Goal: Task Accomplishment & Management: Use online tool/utility

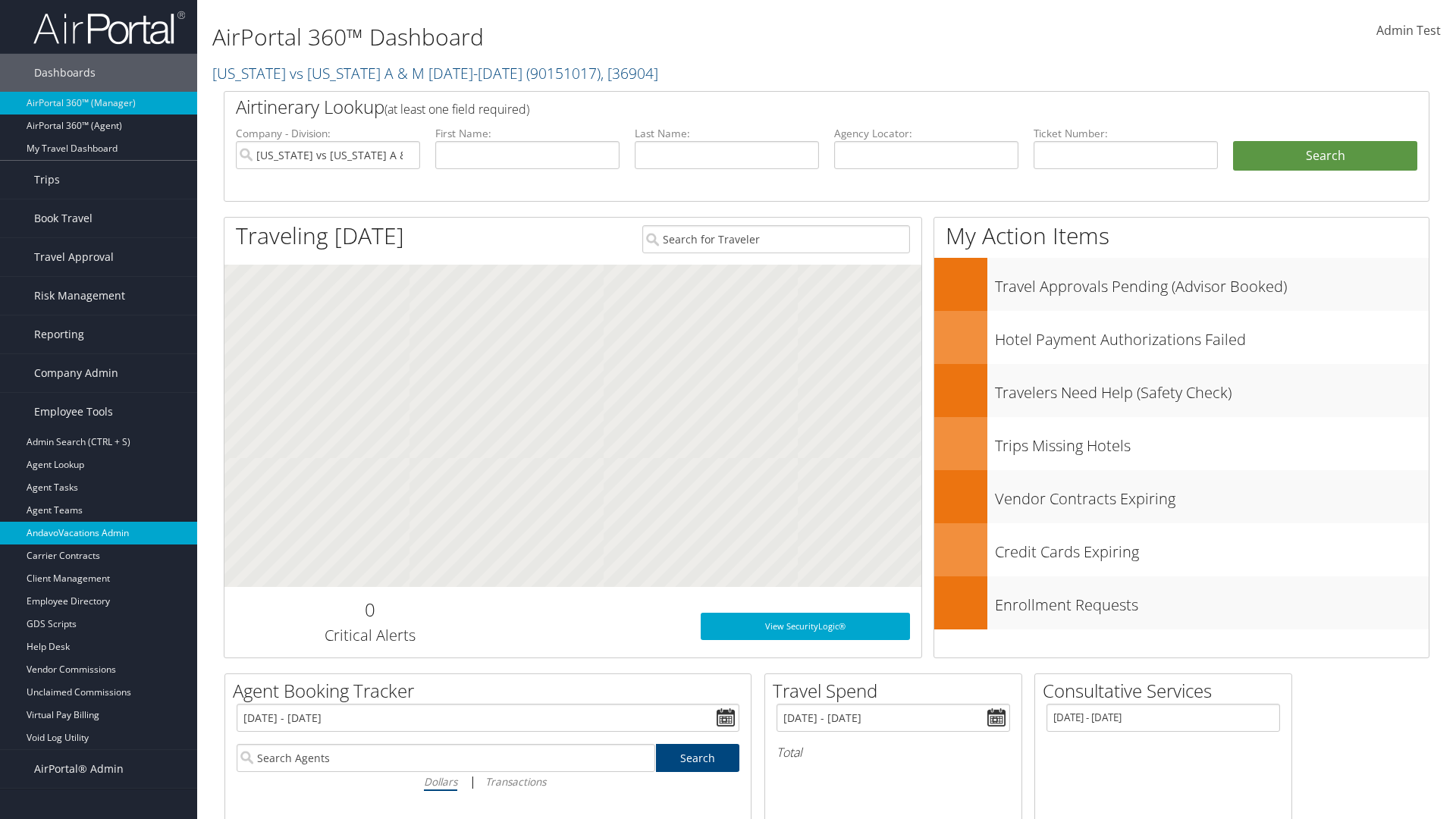
click at [99, 533] on link "AndavoVacations Admin" at bounding box center [98, 532] width 197 height 22
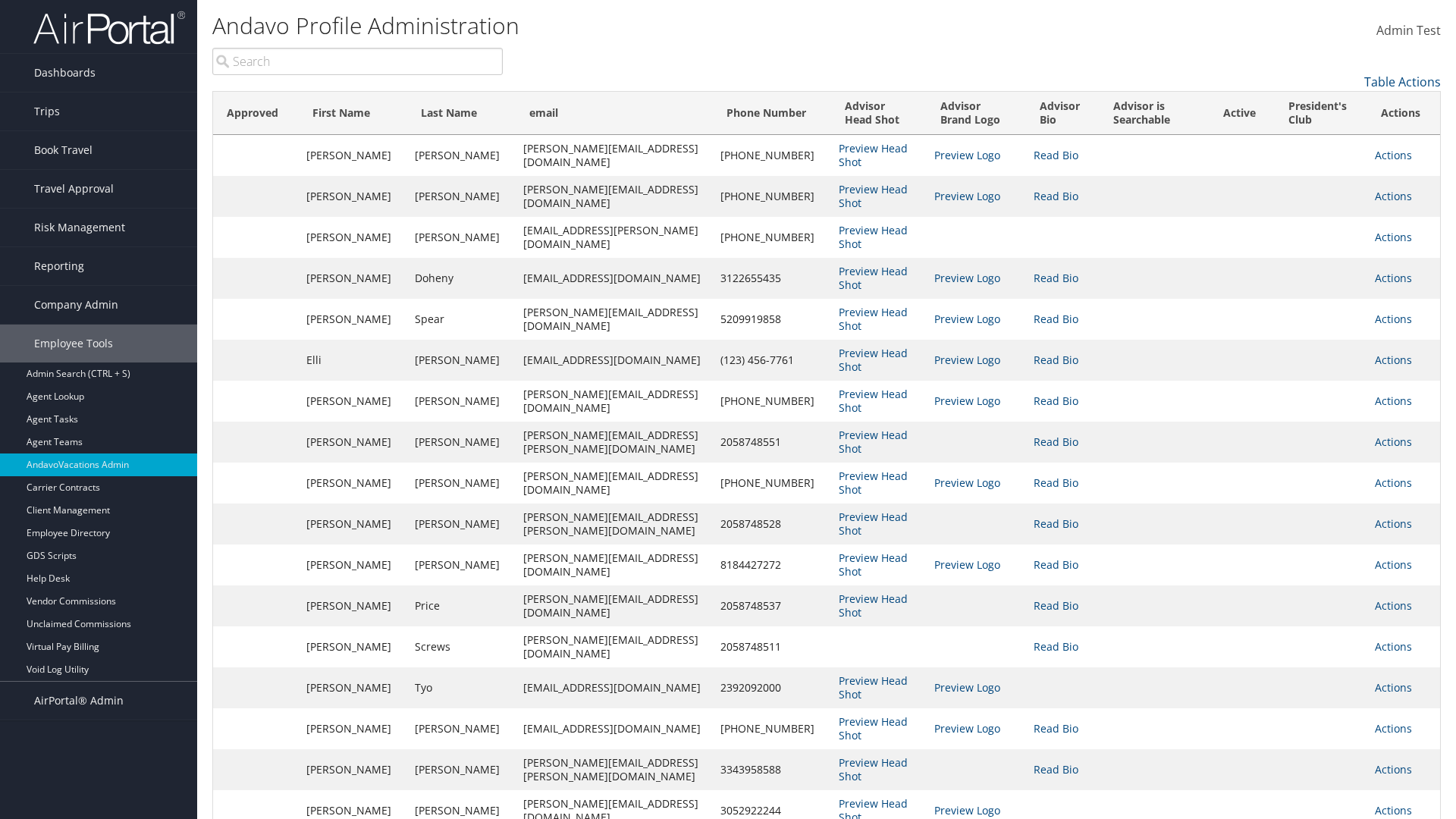
click at [357, 61] on input "search" at bounding box center [357, 61] width 290 height 27
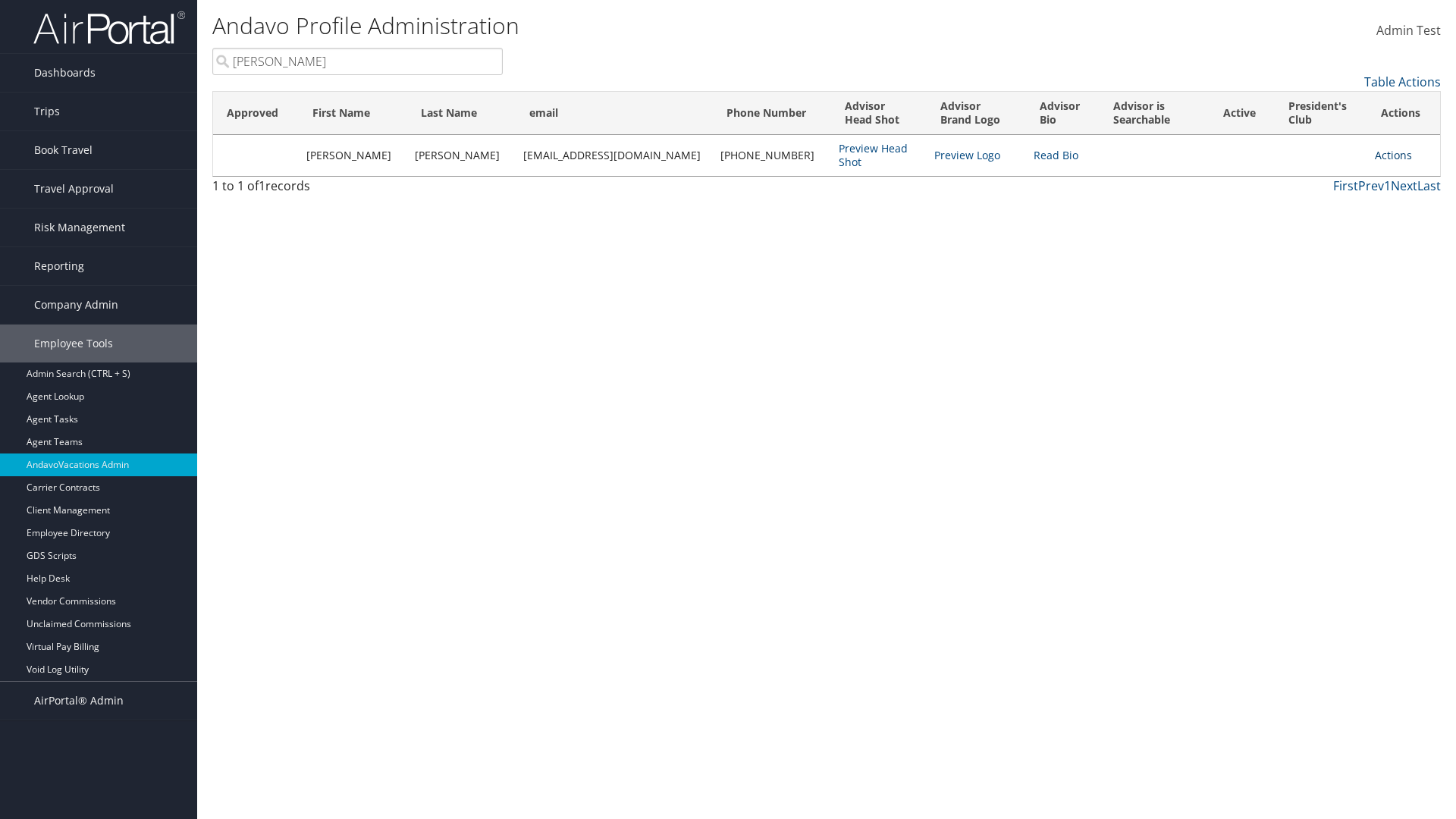
type input "[PERSON_NAME]"
click at [1385, 154] on link "Actions" at bounding box center [1393, 154] width 37 height 15
click at [1317, 280] on link "Add to President's Club" at bounding box center [1317, 280] width 165 height 26
